Goal: Complete application form: Complete application form

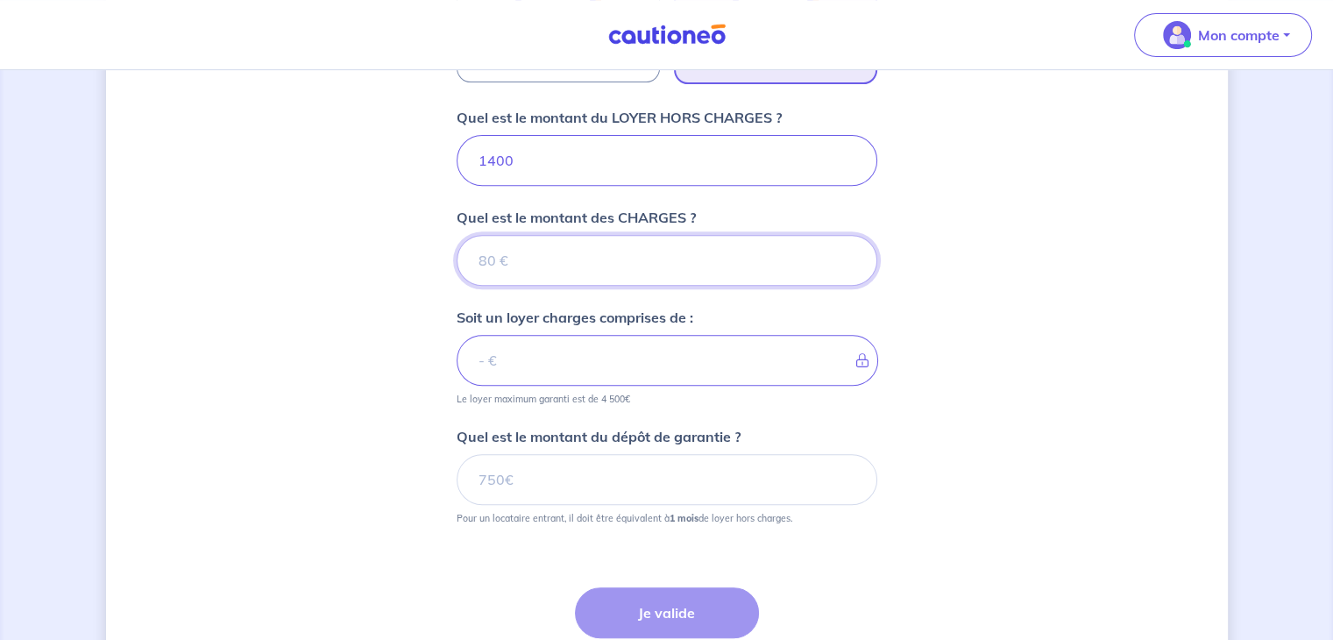
click at [515, 239] on input "Quel est le montant des CHARGES ?" at bounding box center [667, 260] width 421 height 51
type input "0"
type input "1400"
type input "0"
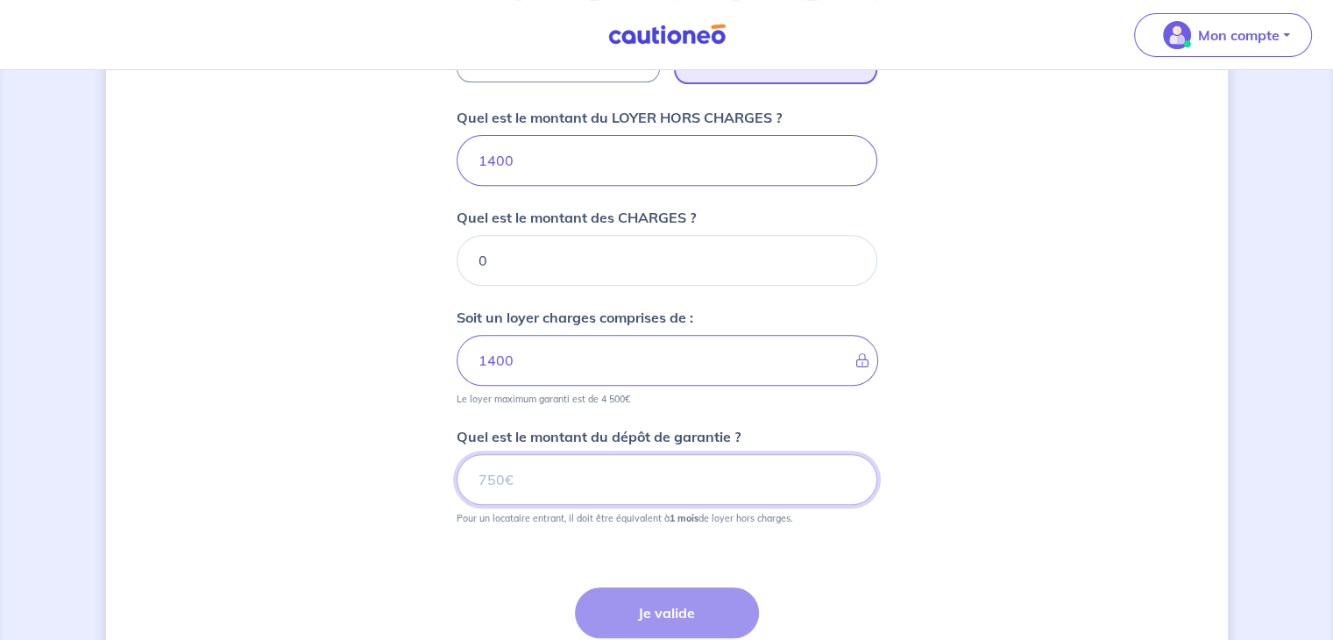
click at [535, 471] on input "Quel est le montant du dépôt de garantie ?" at bounding box center [667, 479] width 421 height 51
type input "1400"
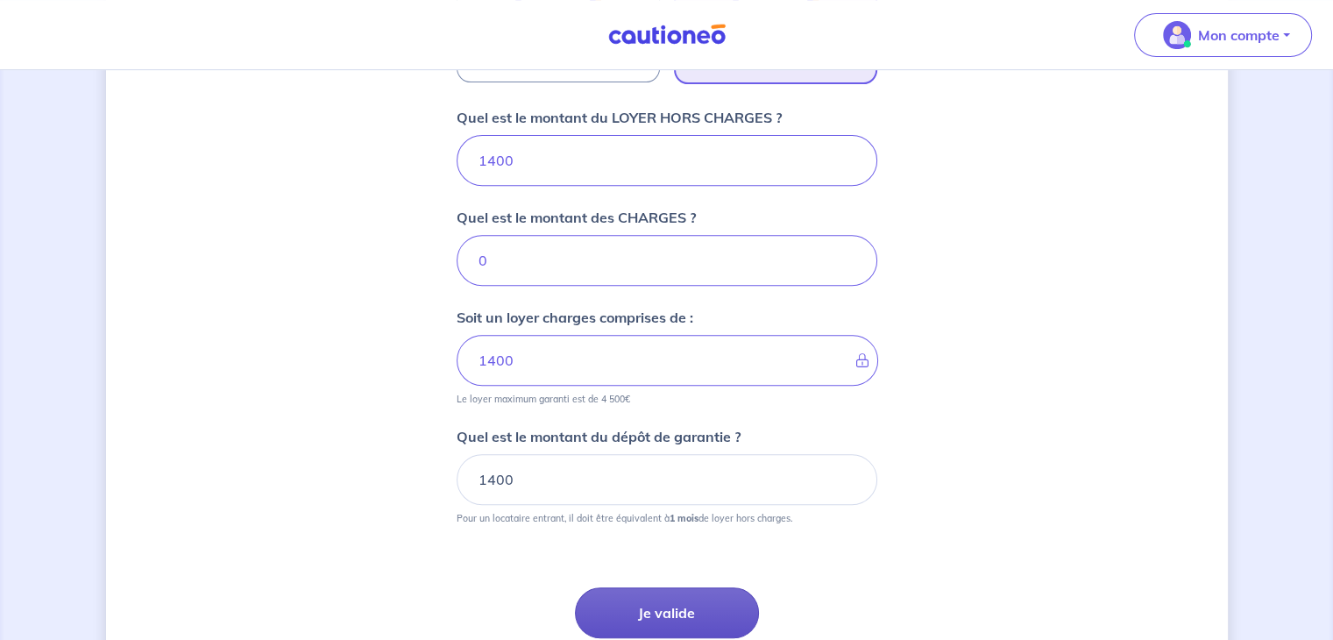
click at [646, 618] on button "Je valide" at bounding box center [667, 612] width 184 height 51
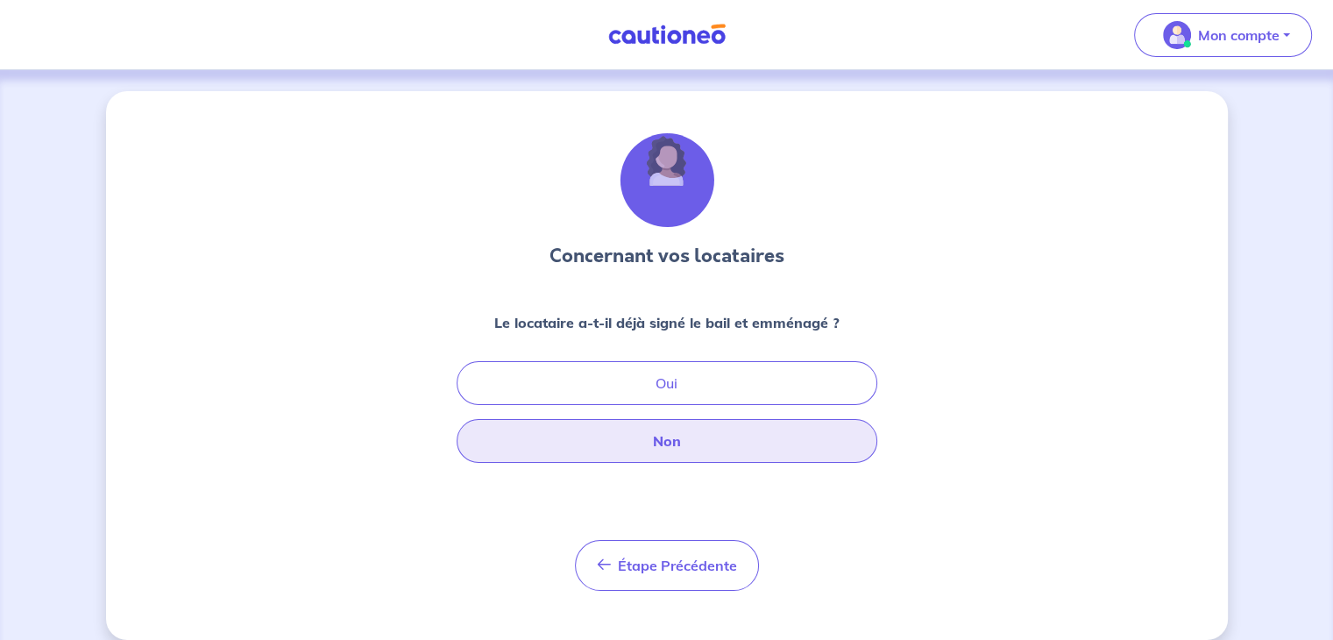
click at [658, 439] on button "Non" at bounding box center [667, 441] width 421 height 44
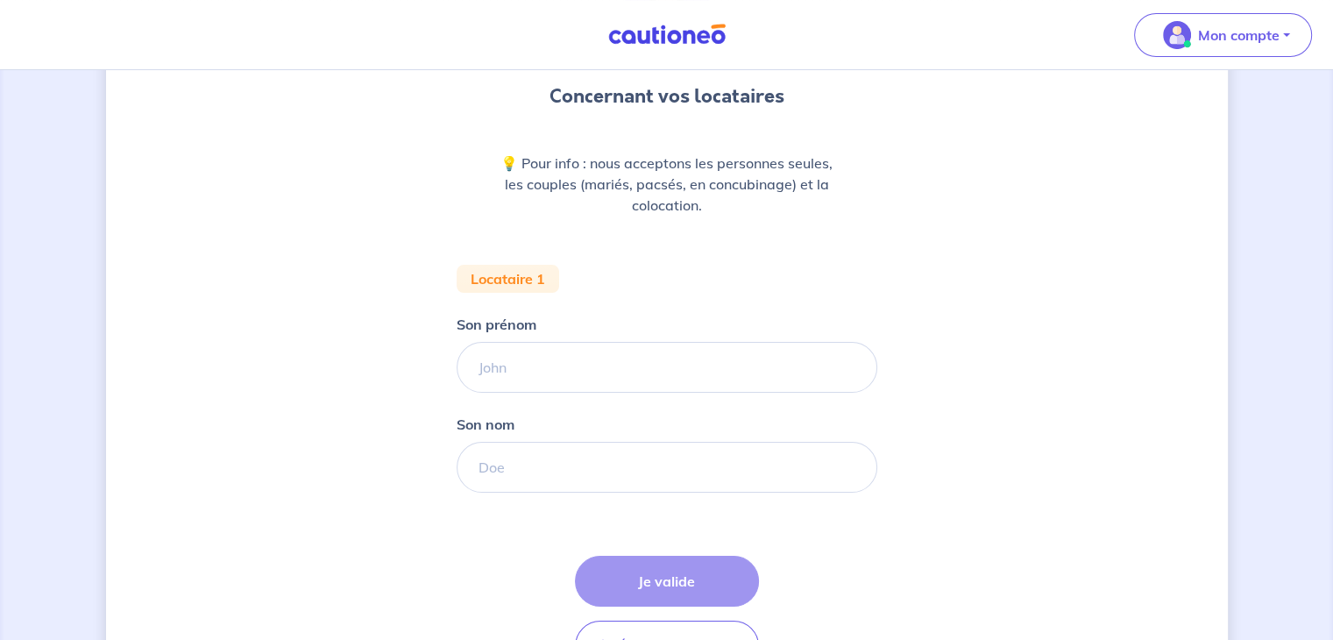
scroll to position [187, 0]
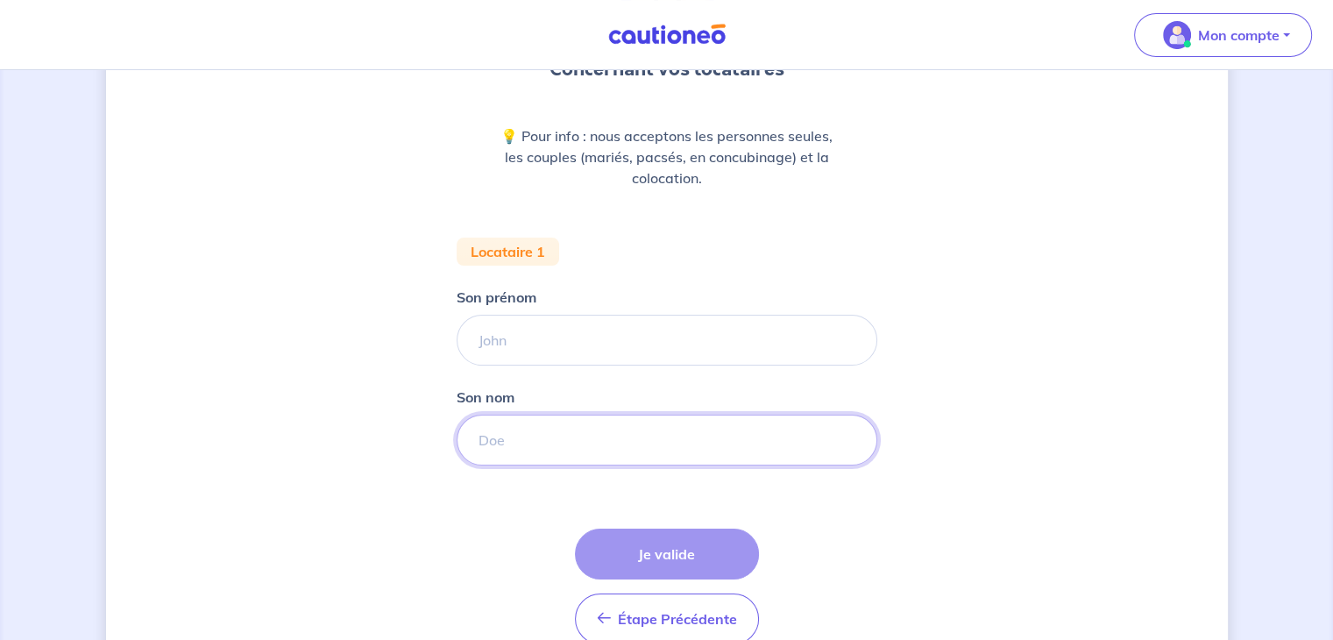
click at [506, 426] on input "Son nom" at bounding box center [667, 440] width 421 height 51
paste input "BUTIN"
type input "BUTIN"
click at [511, 334] on input "Son prénom" at bounding box center [667, 340] width 421 height 51
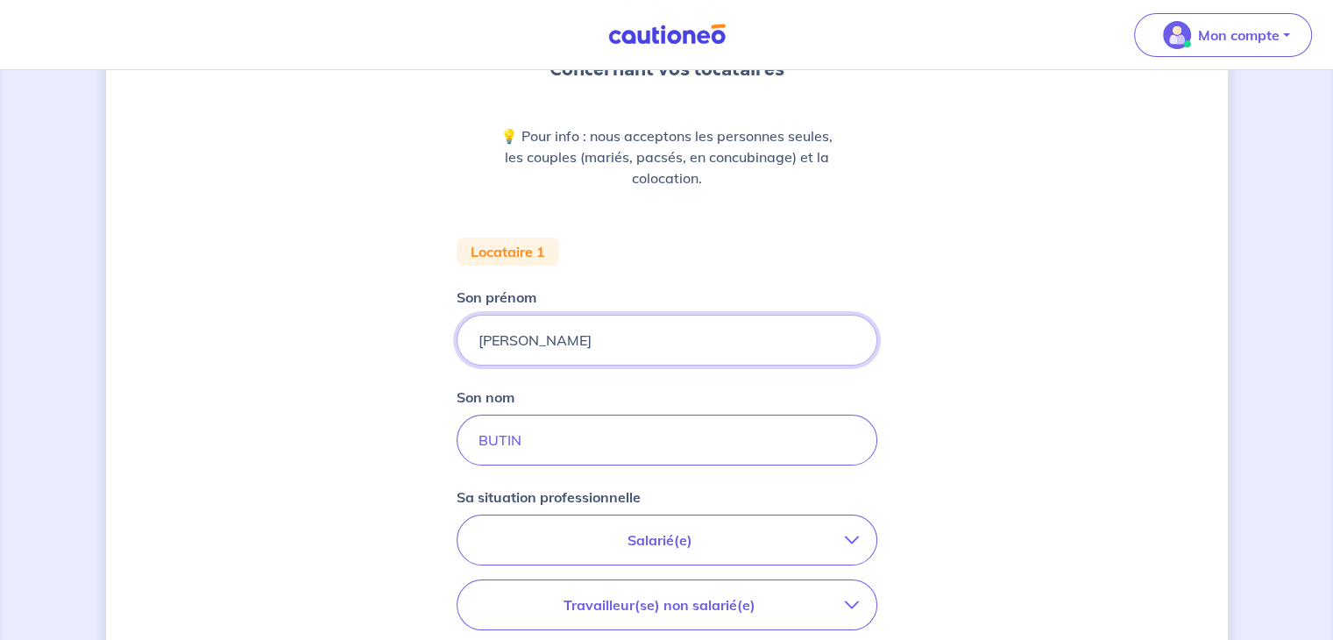
scroll to position [340, 0]
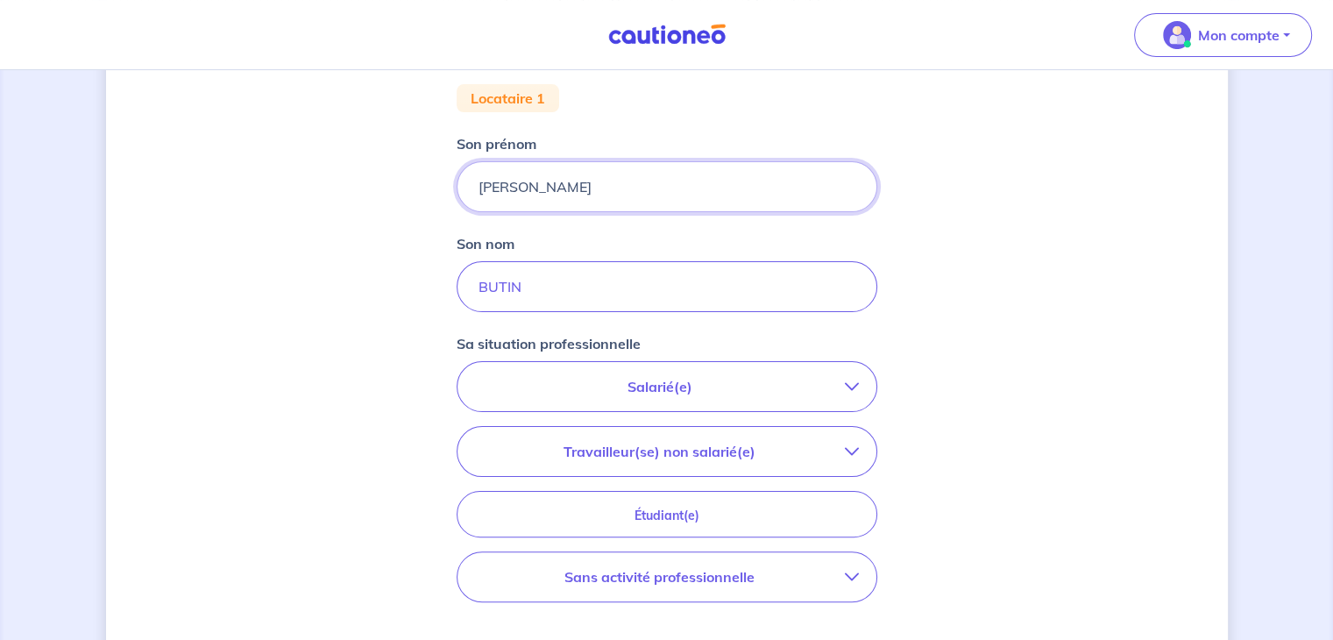
type input "[PERSON_NAME]"
click at [634, 380] on p "Salarié(e)" at bounding box center [660, 386] width 370 height 21
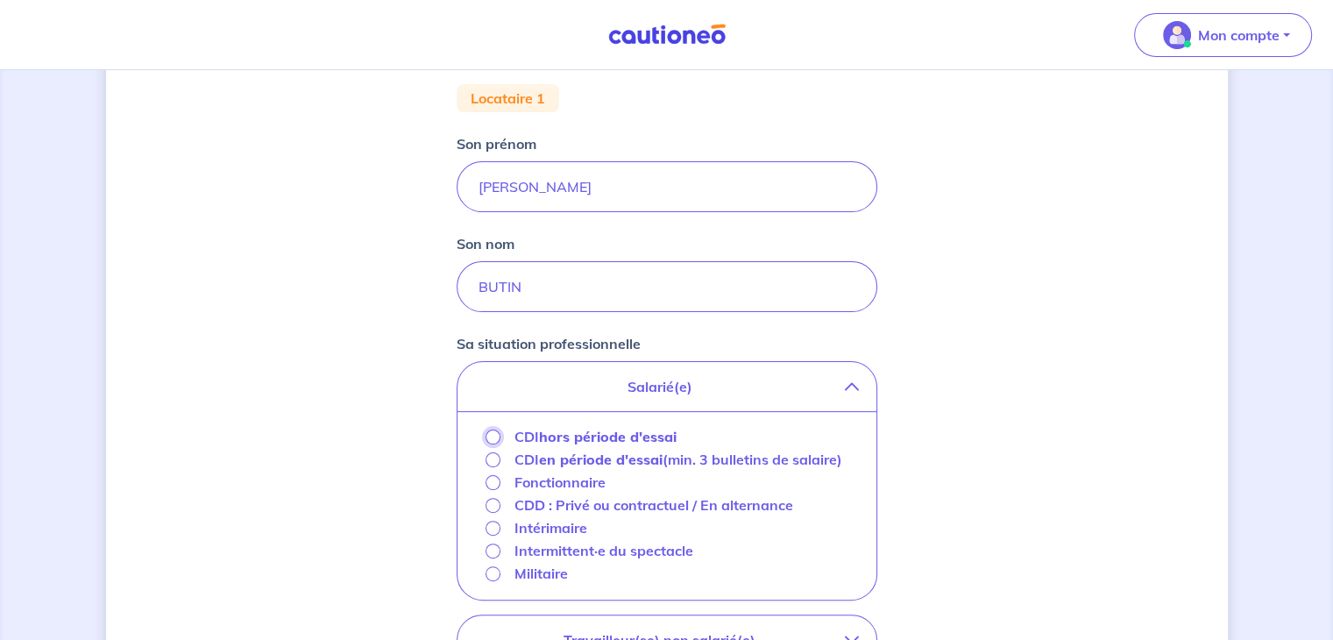
click at [486, 432] on input "CDI hors période d'essai" at bounding box center [493, 436] width 15 height 15
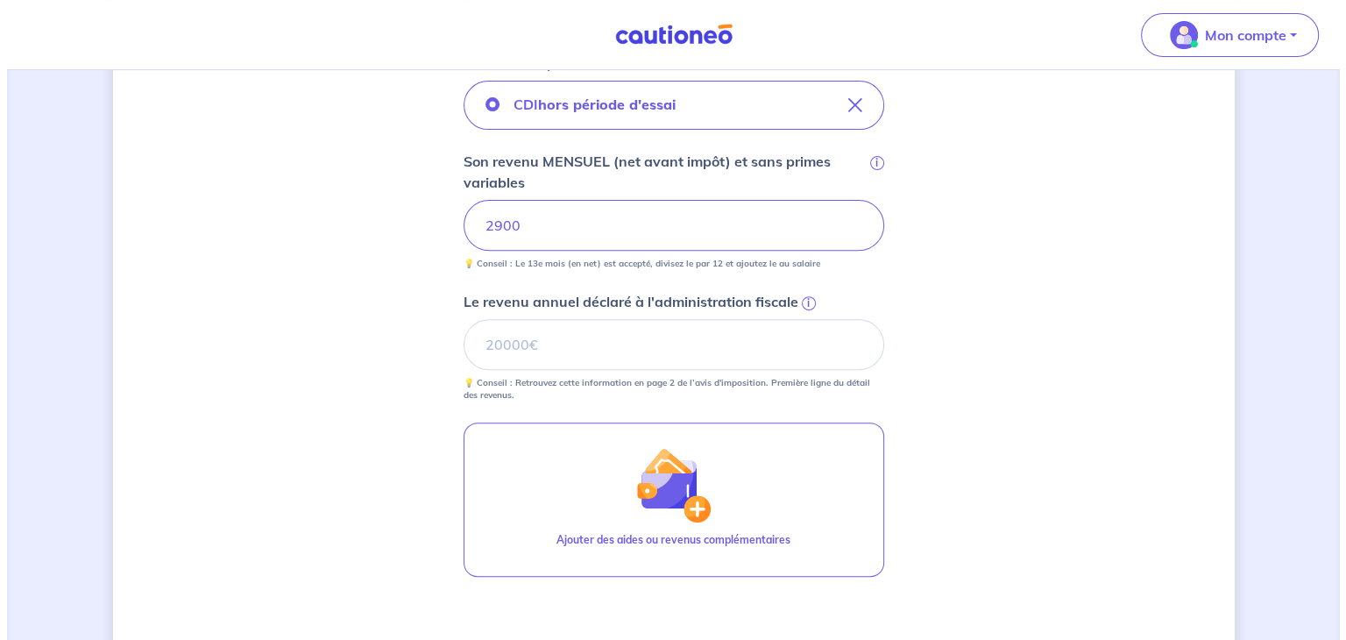
scroll to position [646, 0]
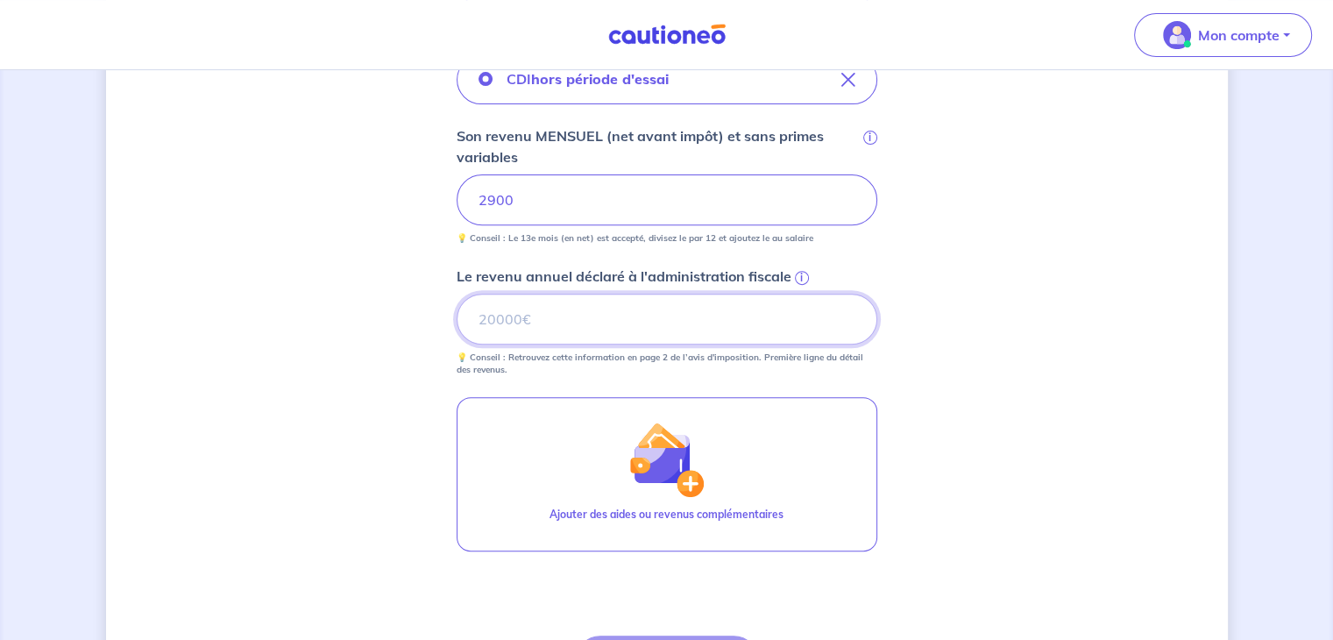
click at [795, 329] on input "Le revenu annuel déclaré à l'administration fiscale i" at bounding box center [667, 319] width 421 height 51
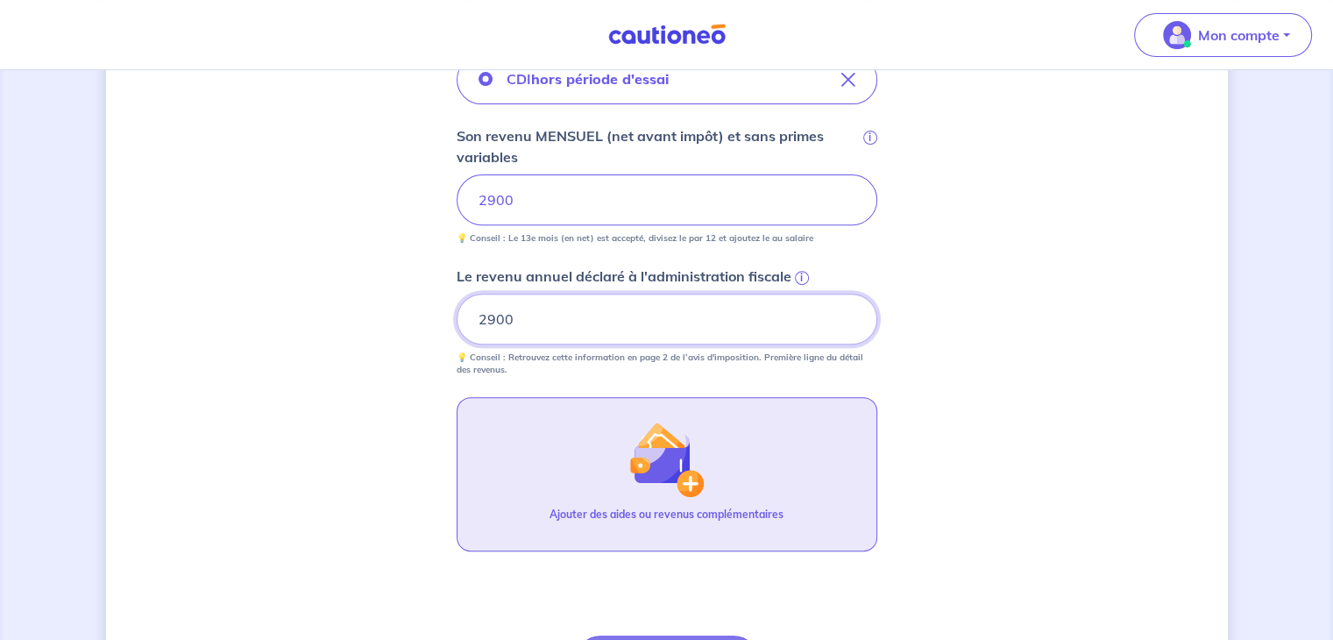
type input "2900"
click at [715, 465] on button "Ajouter des aides ou revenus complémentaires" at bounding box center [667, 474] width 421 height 154
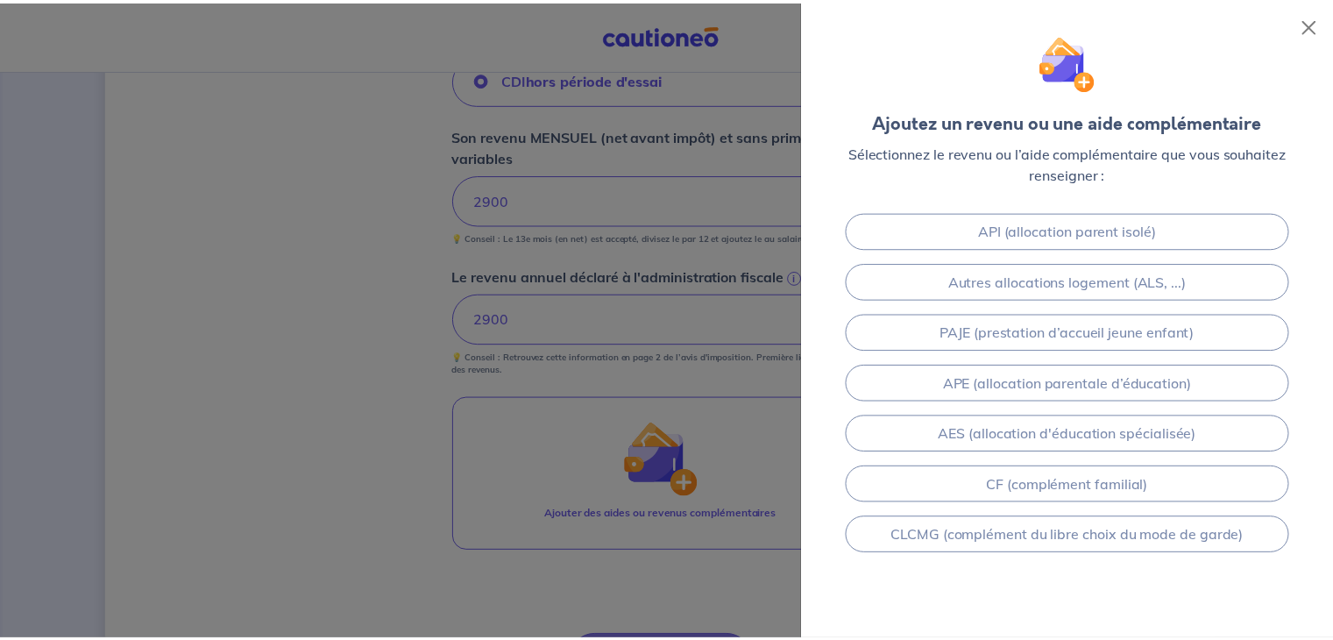
scroll to position [352, 0]
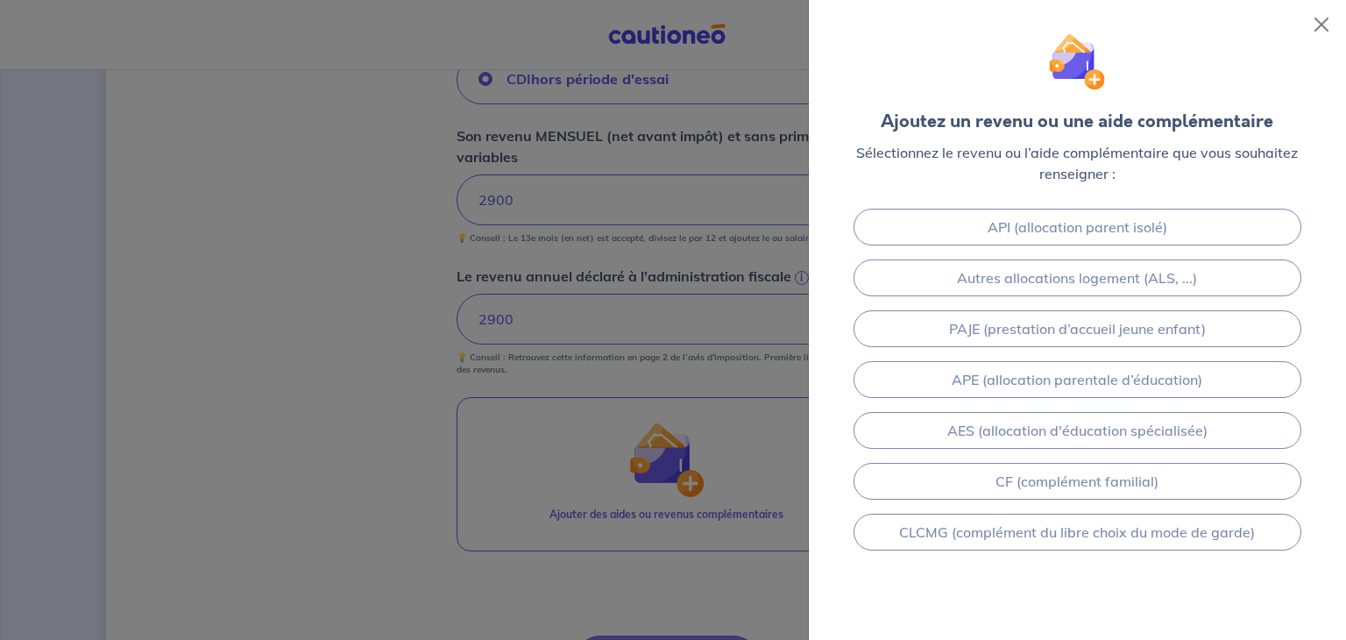
click at [424, 309] on div at bounding box center [673, 320] width 1346 height 640
click at [1318, 33] on button "Close" at bounding box center [1322, 25] width 28 height 28
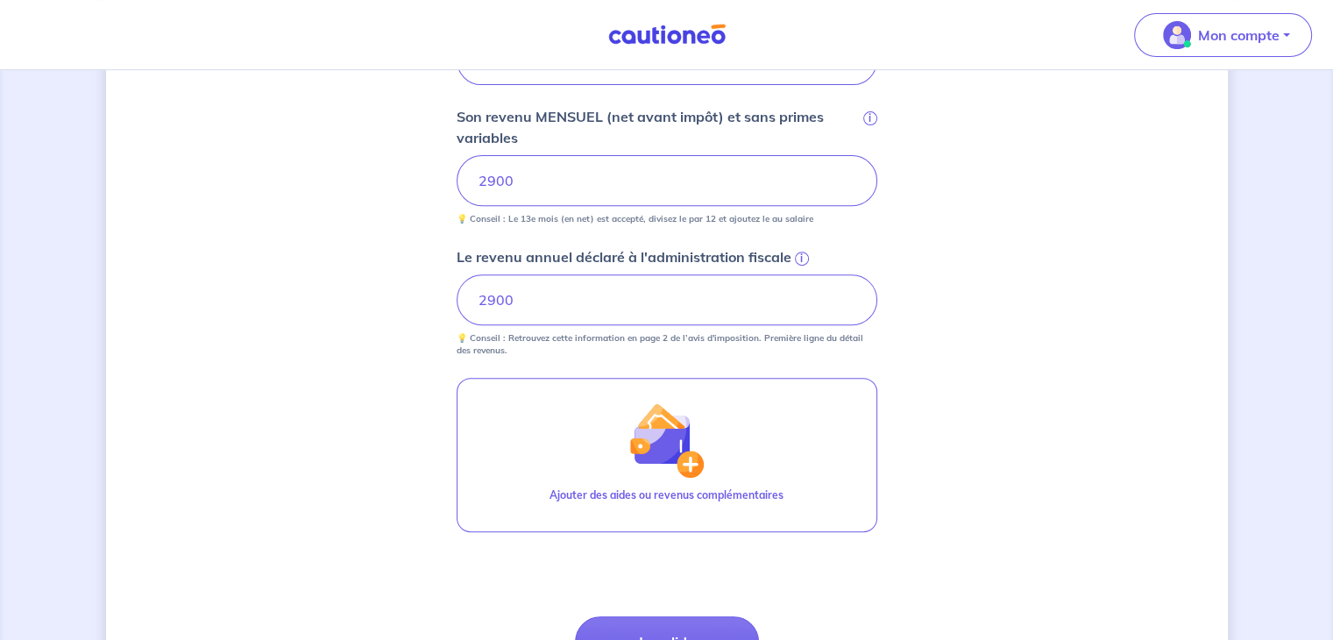
scroll to position [839, 0]
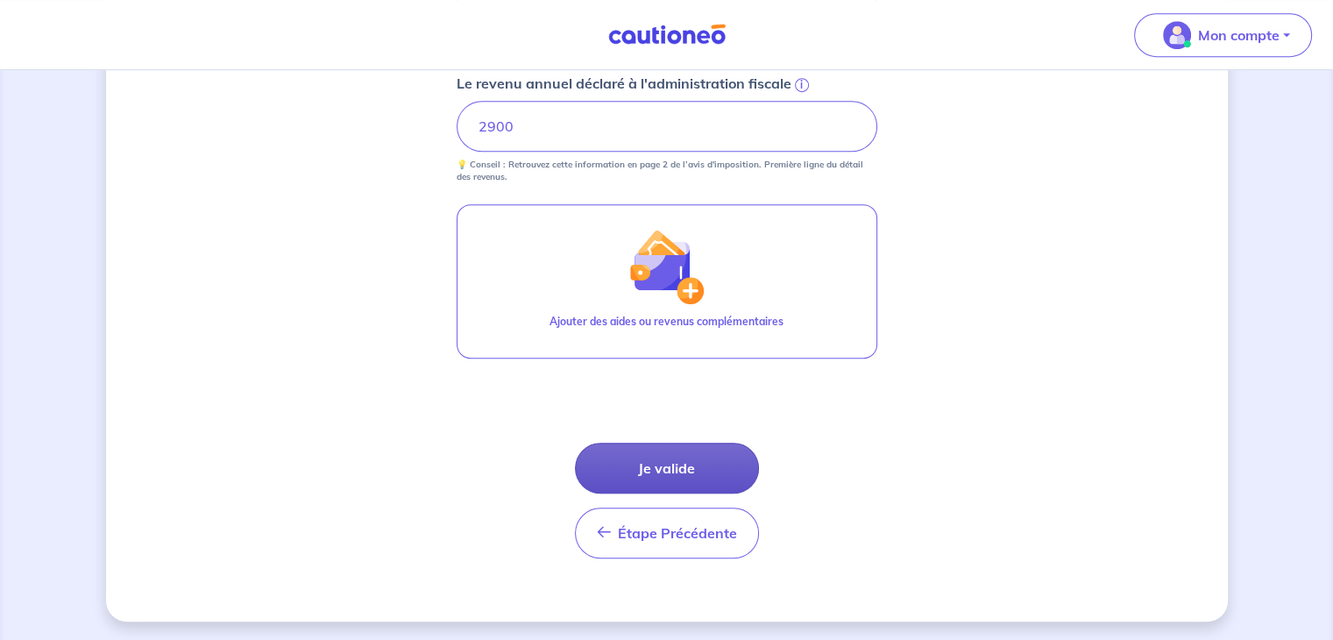
click at [647, 458] on button "Je valide" at bounding box center [667, 468] width 184 height 51
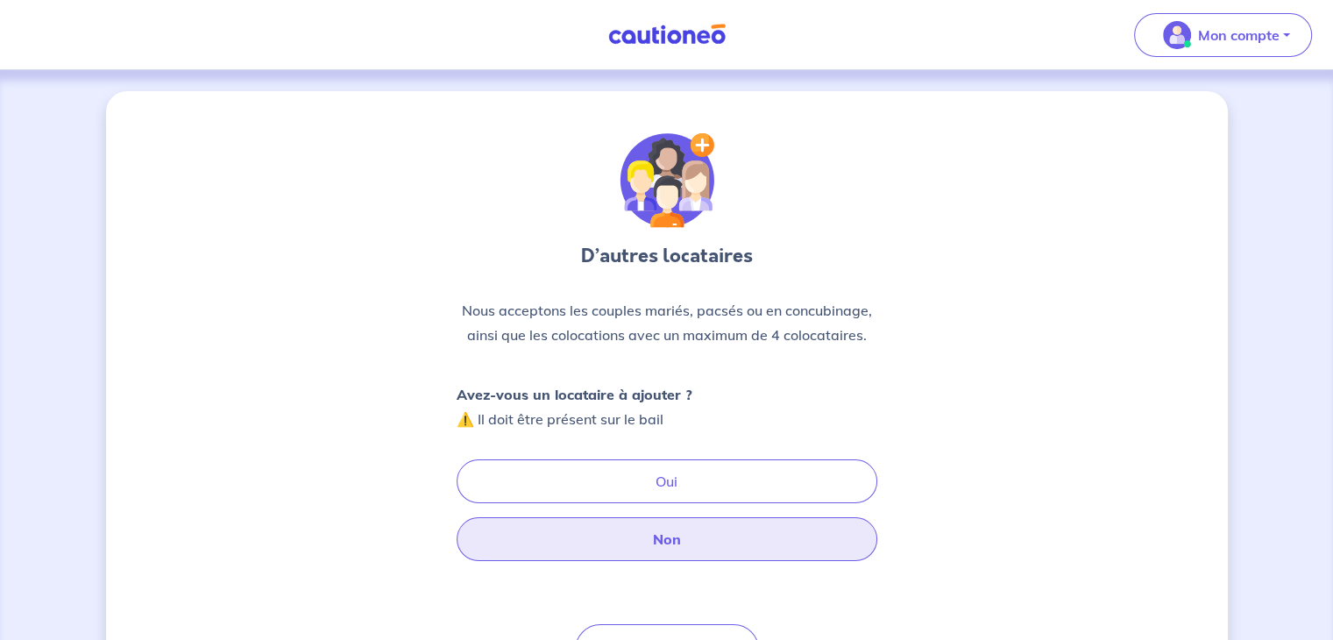
click at [678, 534] on button "Non" at bounding box center [667, 539] width 421 height 44
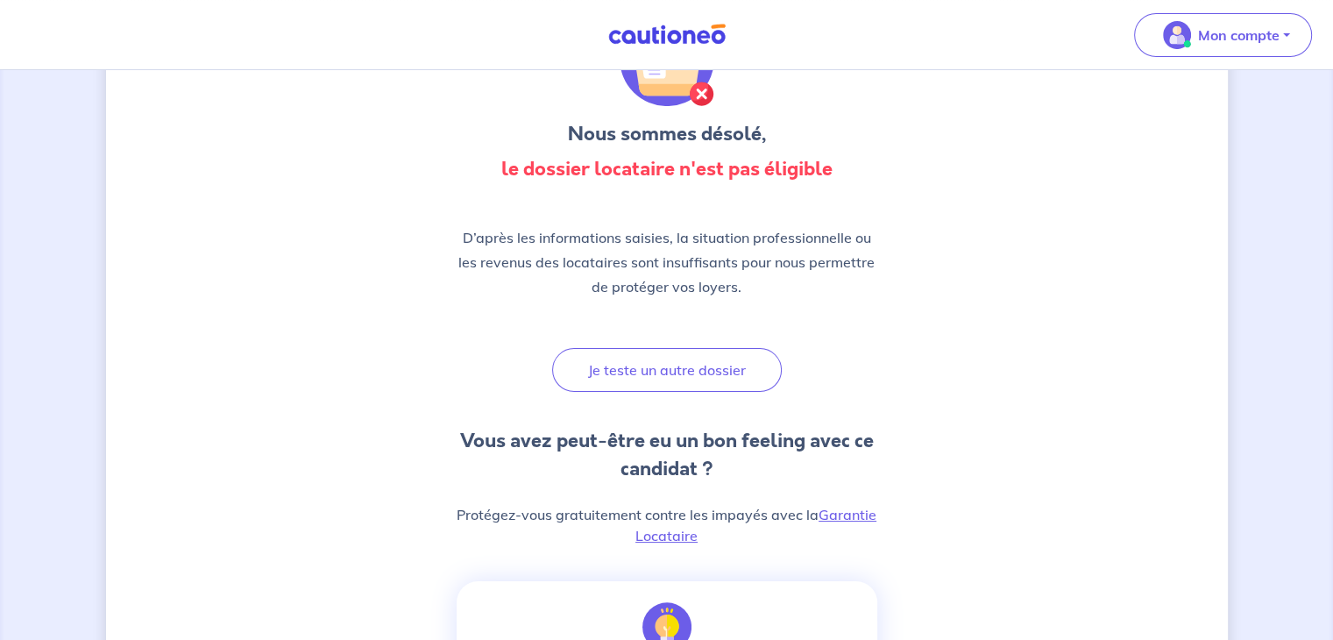
scroll to position [109, 0]
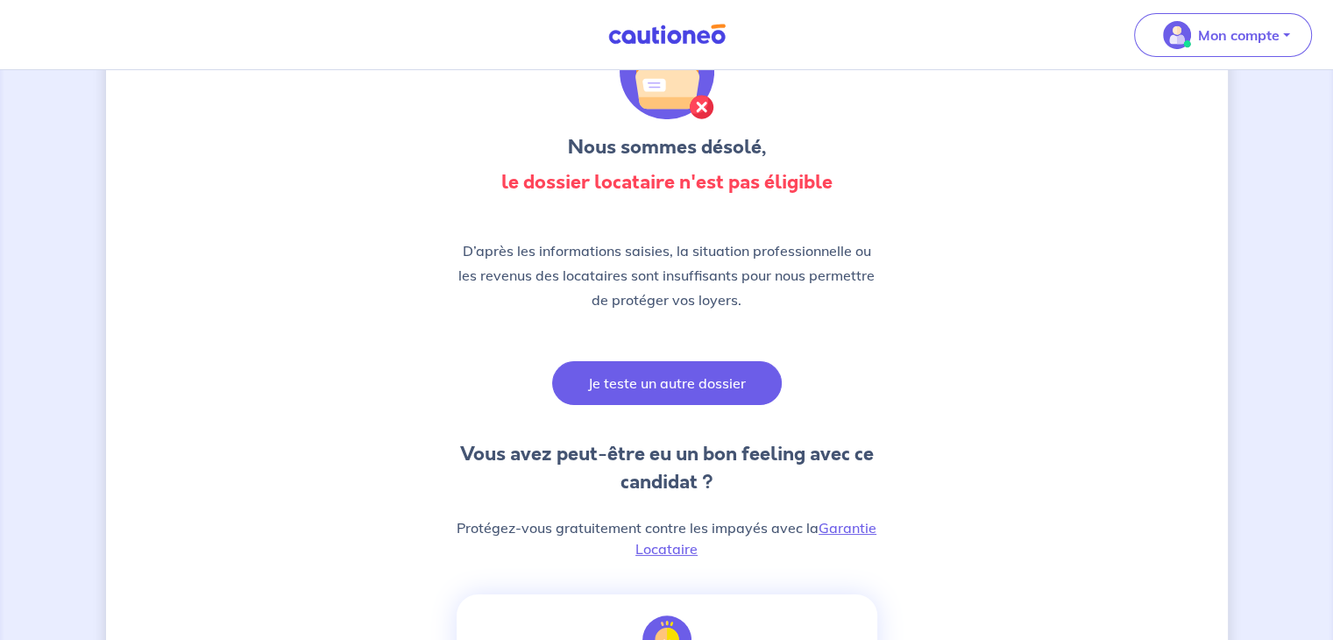
click at [644, 384] on button "Je teste un autre dossier" at bounding box center [667, 383] width 230 height 44
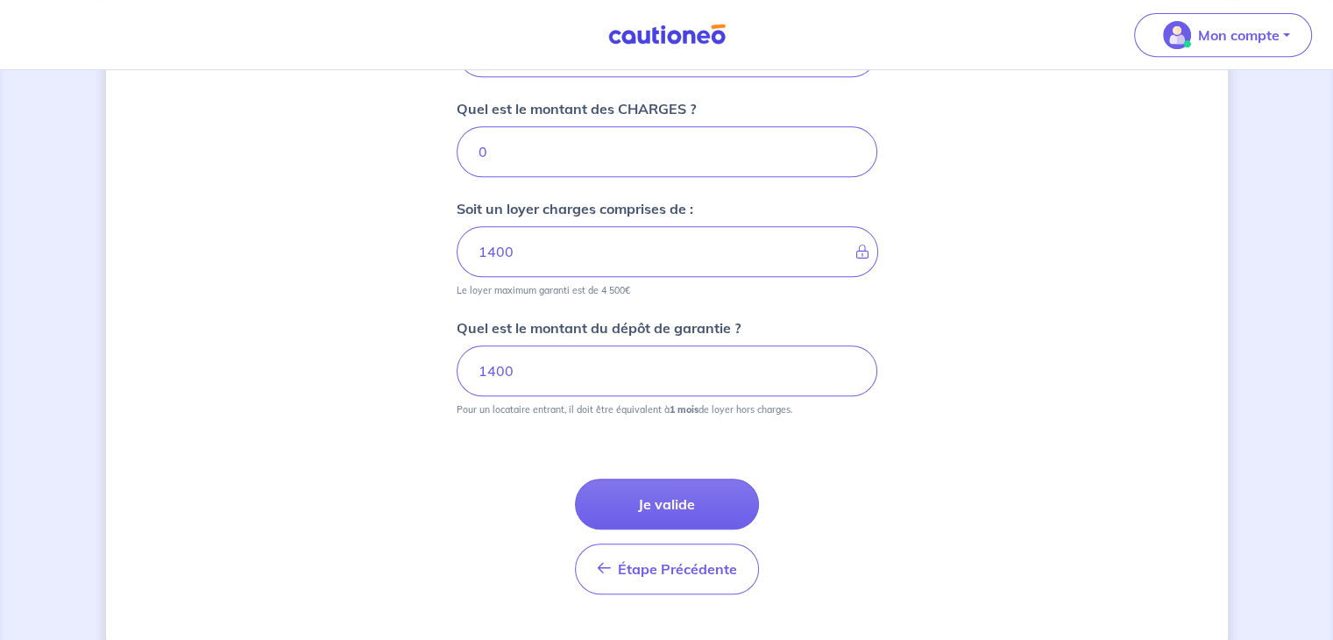
scroll to position [800, 0]
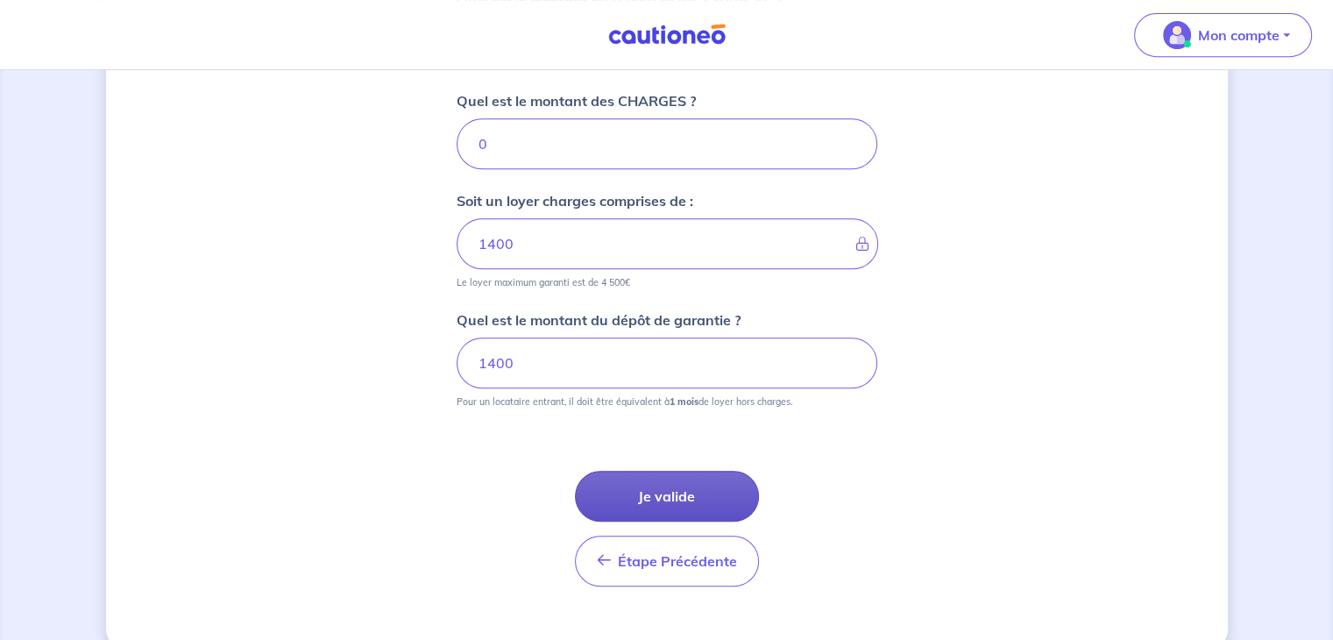
click at [673, 485] on button "Je valide" at bounding box center [667, 496] width 184 height 51
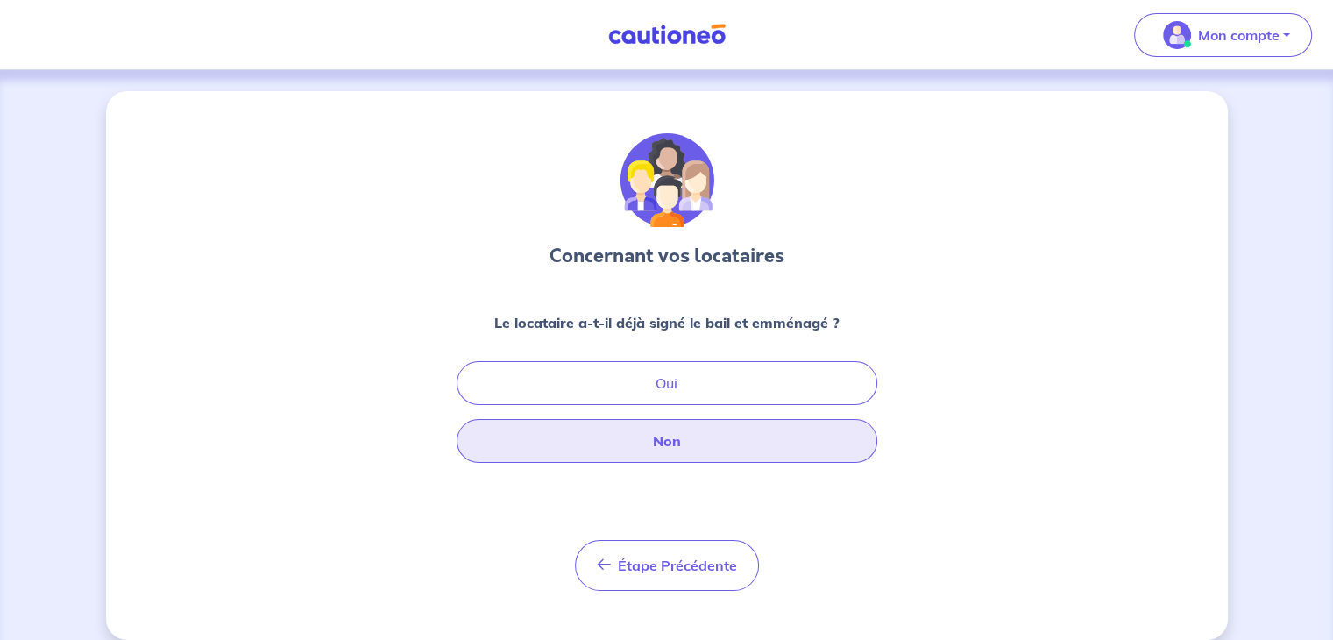
click at [761, 444] on button "Non" at bounding box center [667, 441] width 421 height 44
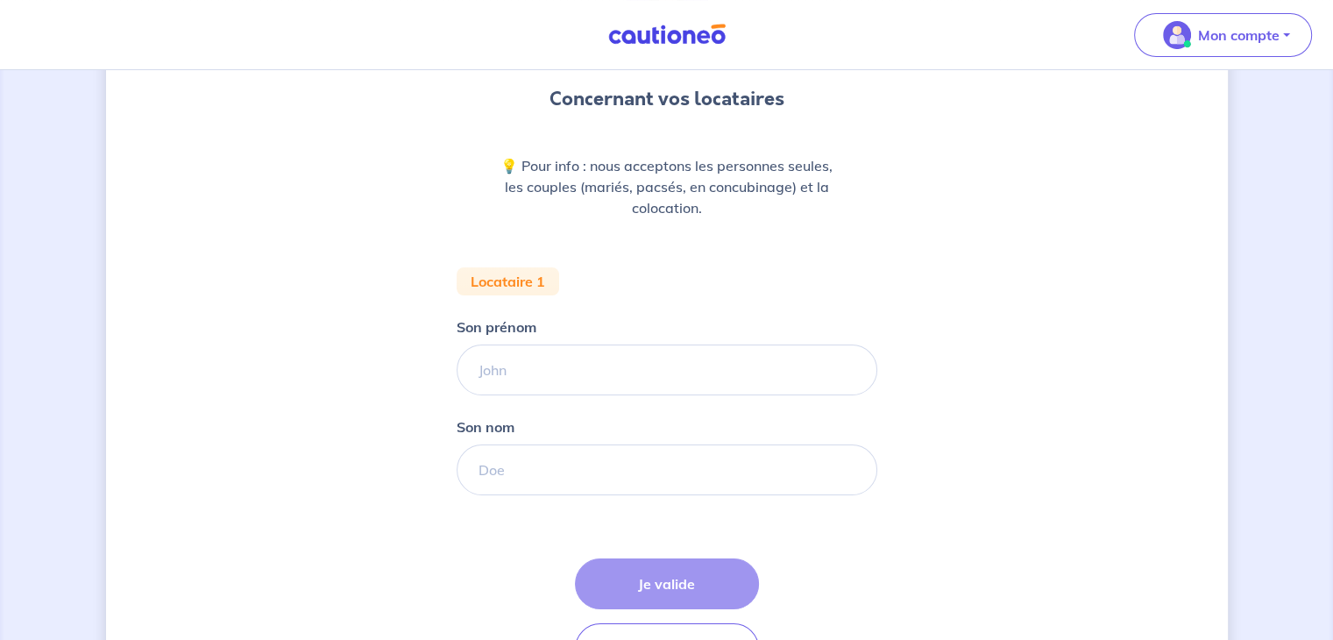
scroll to position [190, 0]
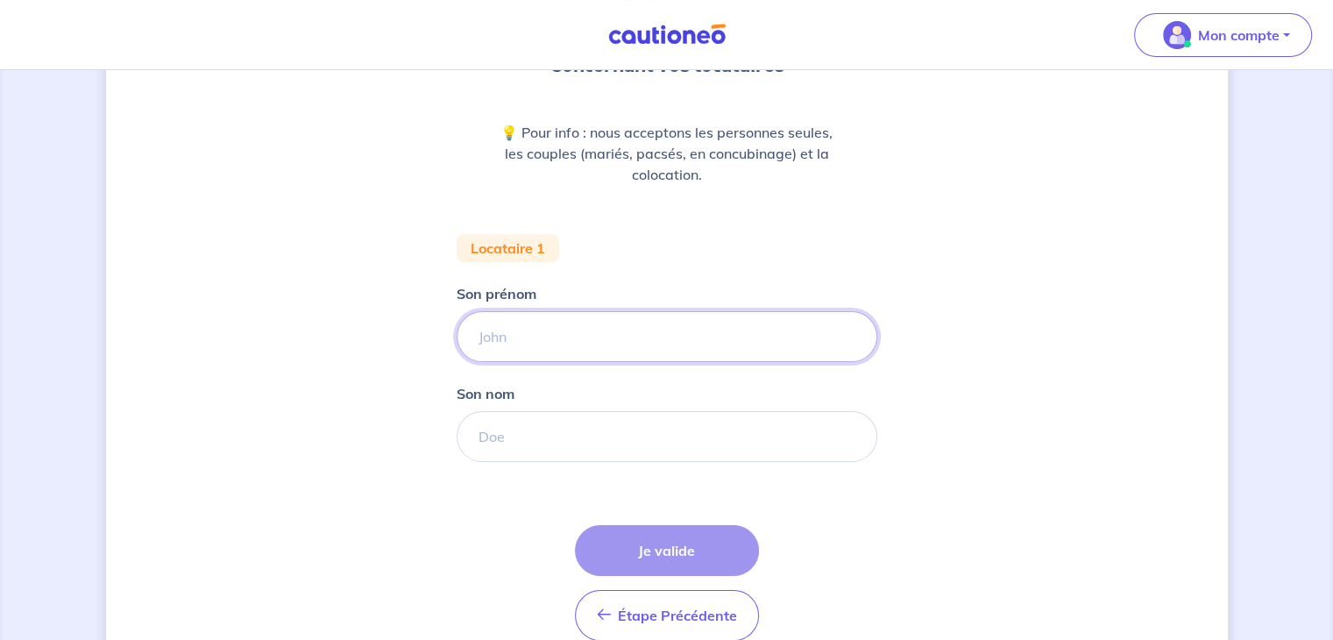
click at [487, 342] on input "Son prénom" at bounding box center [667, 336] width 421 height 51
type input "[PERSON_NAME]"
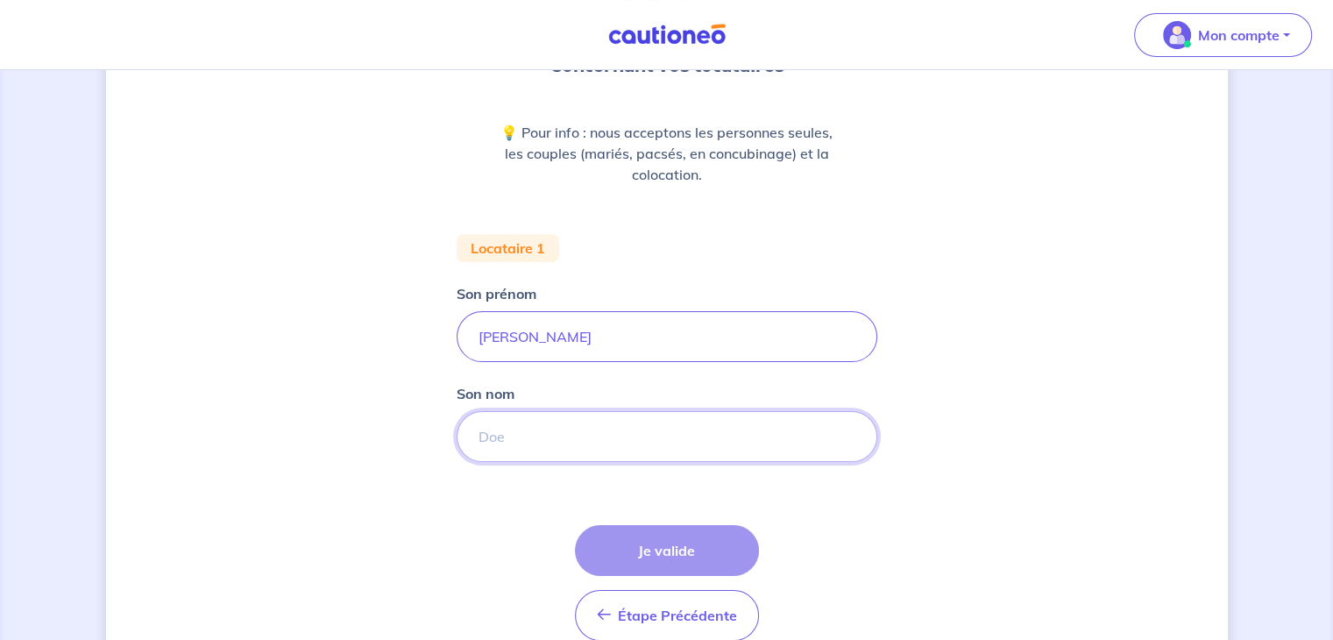
click at [550, 451] on input "Son nom" at bounding box center [667, 436] width 421 height 51
type input "BUTIN"
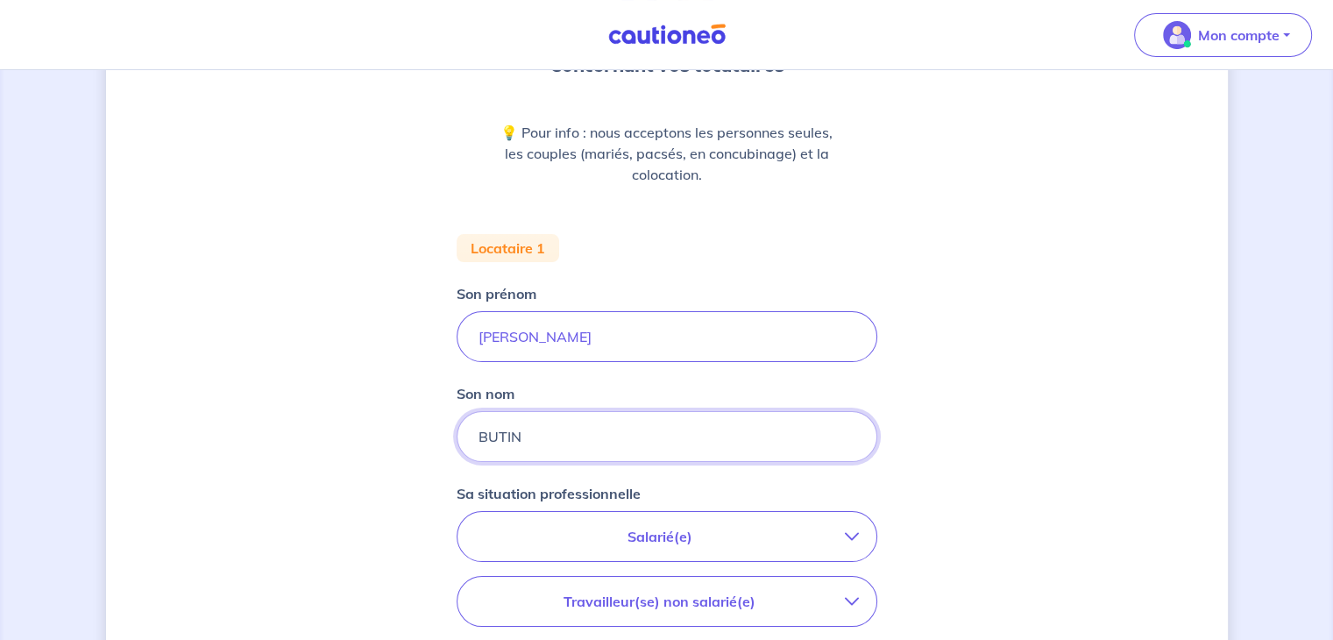
scroll to position [367, 0]
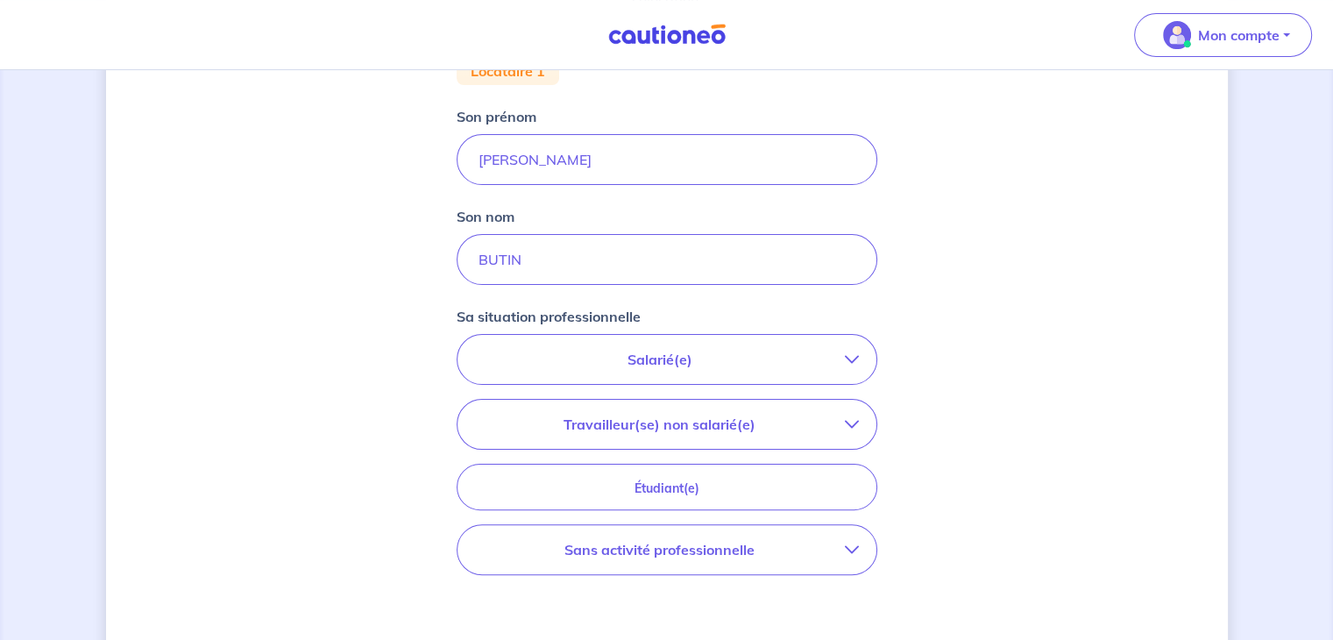
click at [671, 369] on button "Salarié(e)" at bounding box center [667, 359] width 419 height 49
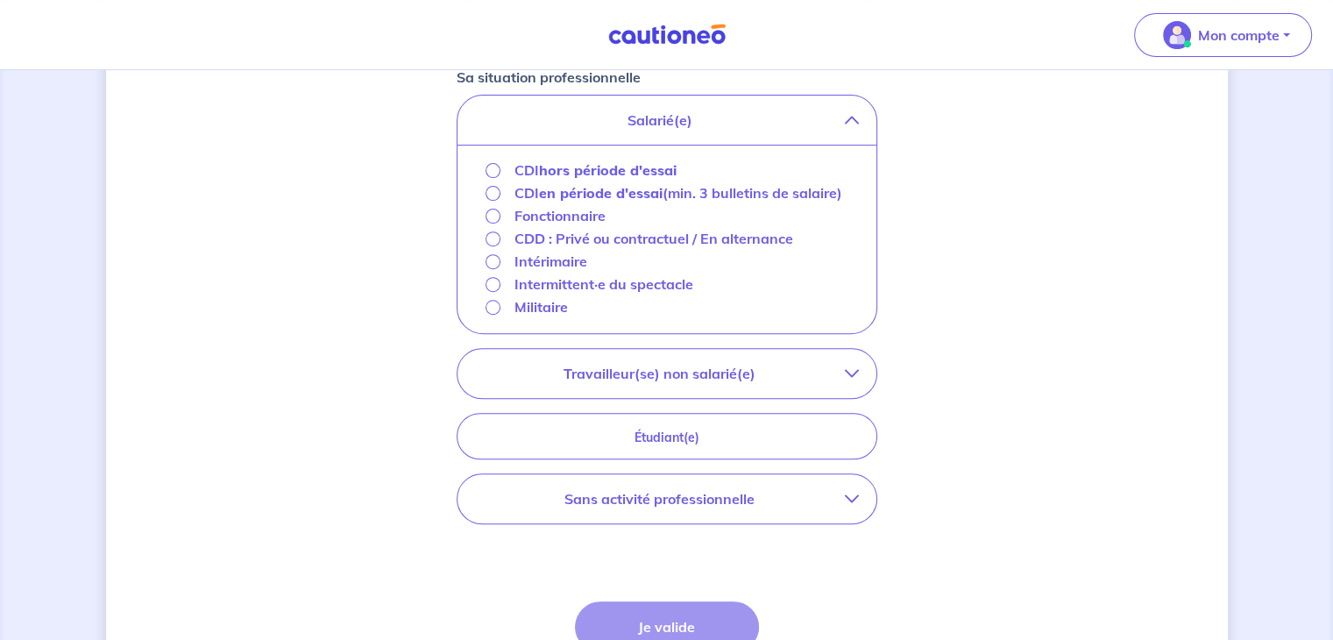
scroll to position [614, 0]
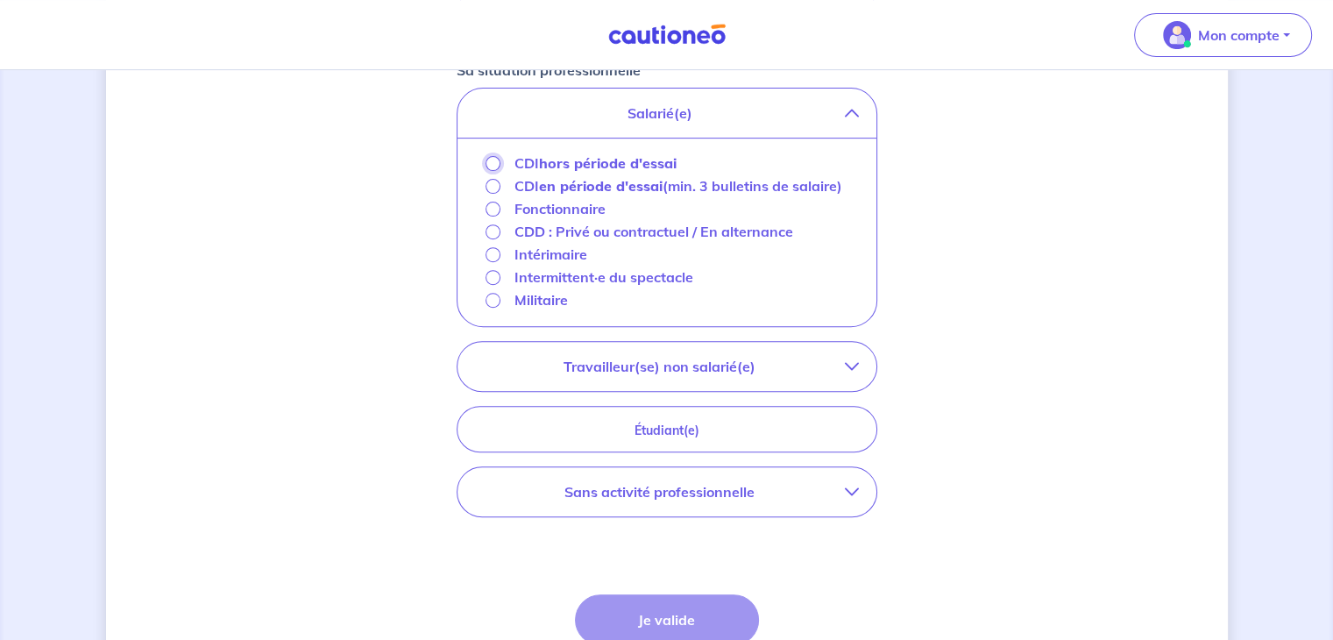
click at [494, 156] on input "CDI hors période d'essai" at bounding box center [493, 163] width 15 height 15
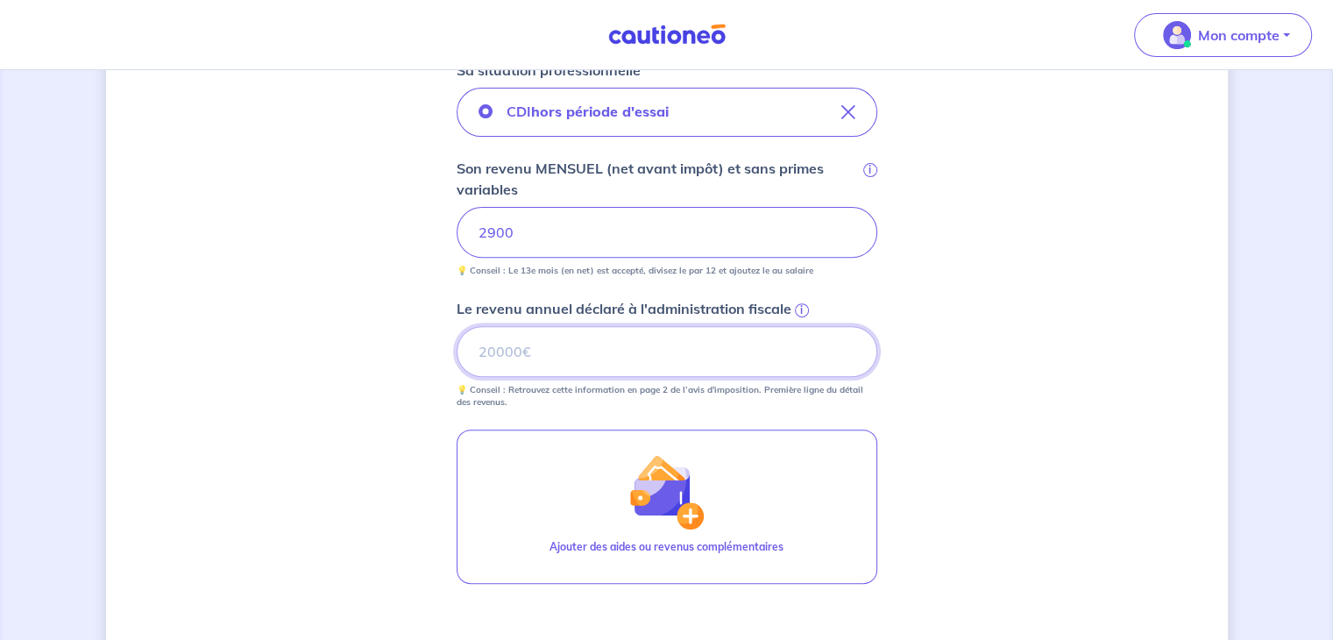
click at [596, 351] on input "Le revenu annuel déclaré à l'administration fiscale i" at bounding box center [667, 351] width 421 height 51
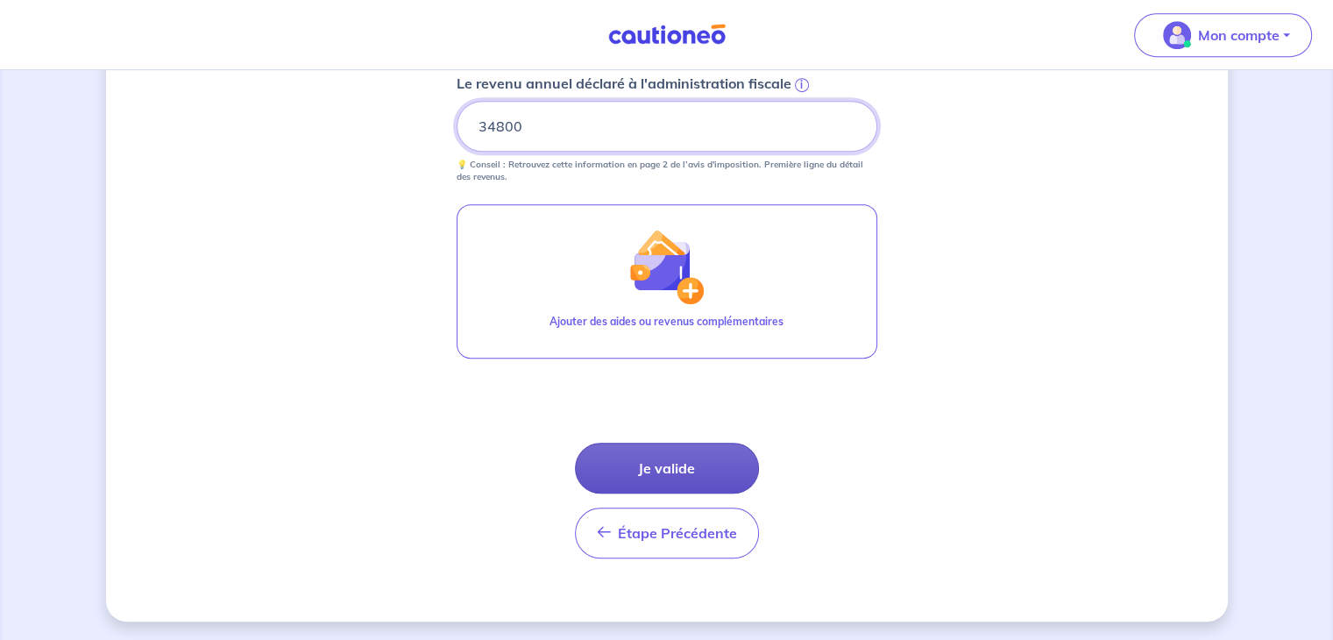
type input "34800"
click at [635, 469] on button "Je valide" at bounding box center [667, 468] width 184 height 51
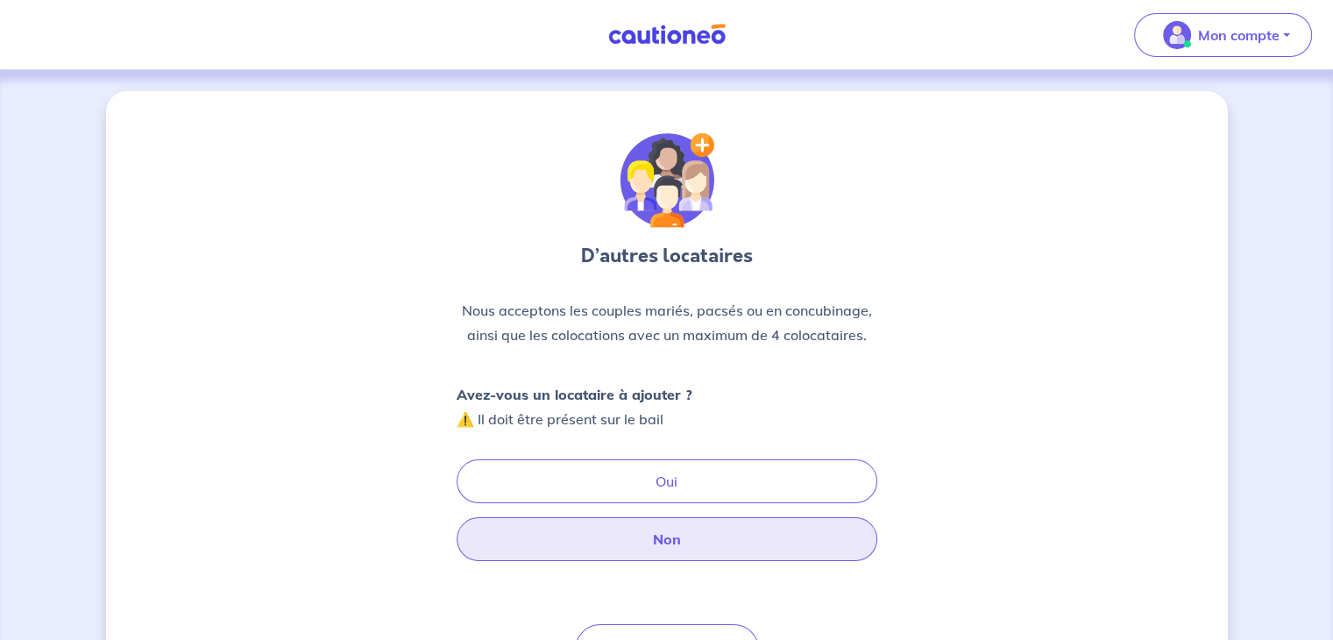
click at [653, 542] on button "Non" at bounding box center [667, 539] width 421 height 44
